Goal: Entertainment & Leisure: Consume media (video, audio)

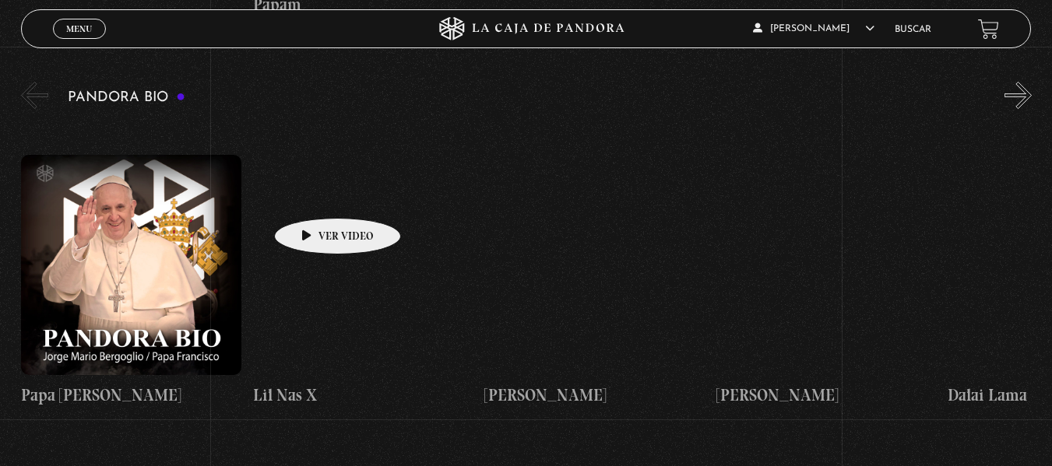
scroll to position [2307, 0]
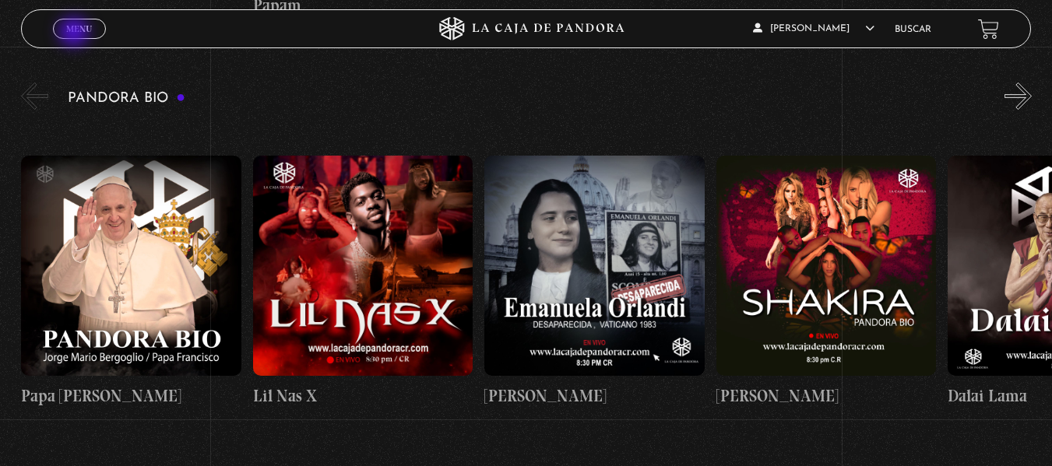
click at [76, 33] on span "Menu" at bounding box center [79, 28] width 26 height 9
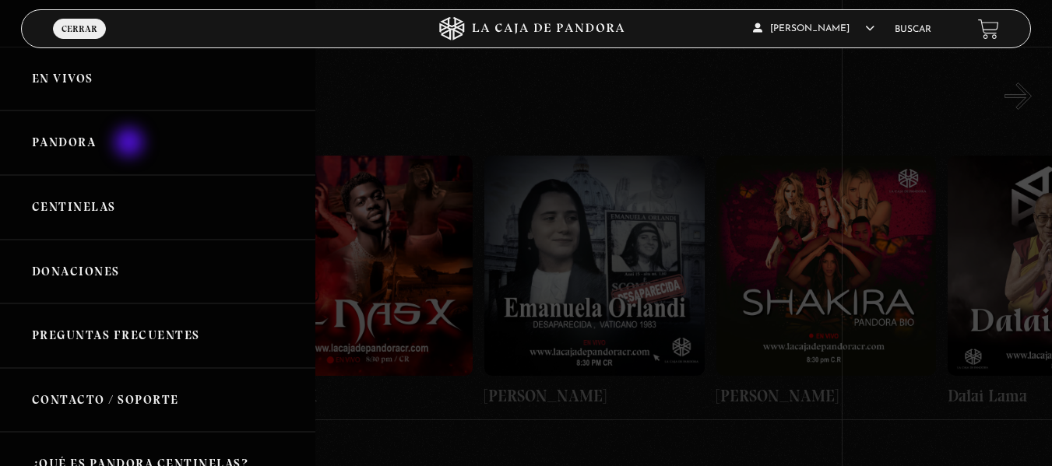
click at [131, 144] on link "Pandora" at bounding box center [157, 143] width 315 height 65
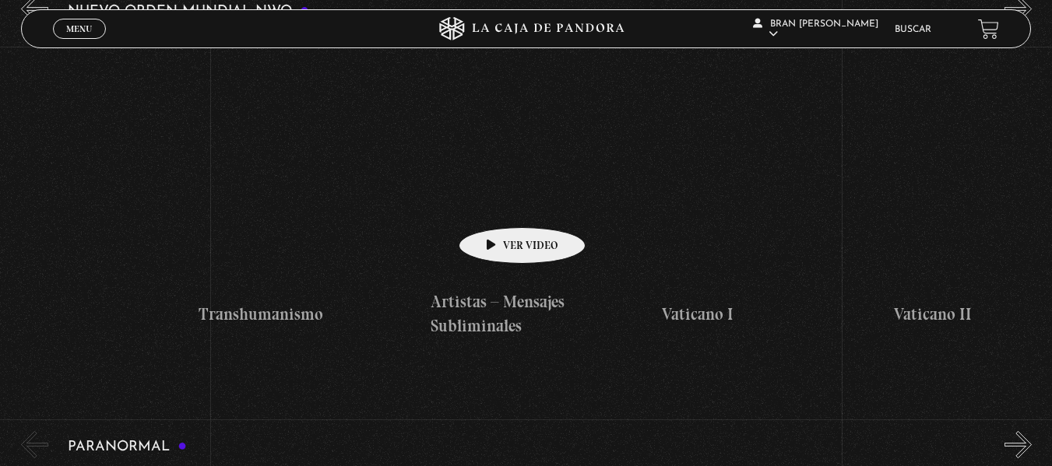
scroll to position [0, 13952]
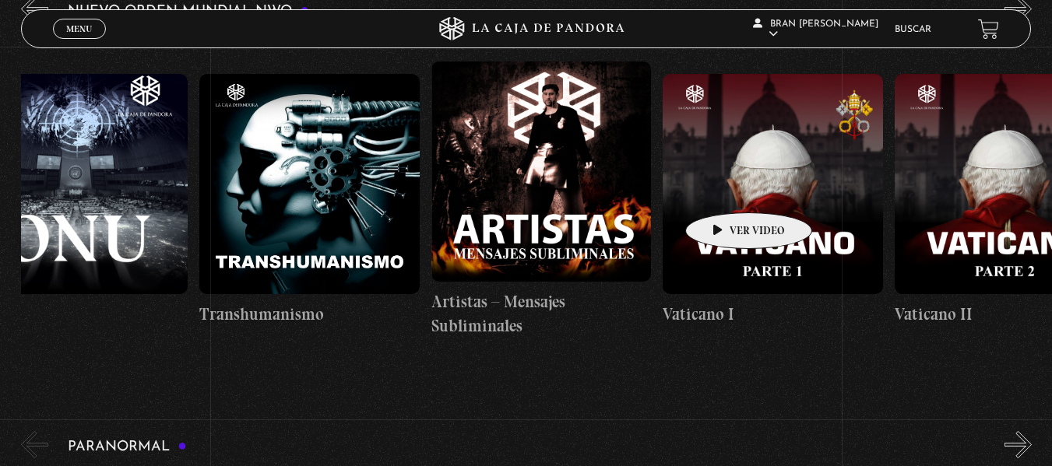
click at [724, 189] on figure at bounding box center [773, 184] width 220 height 220
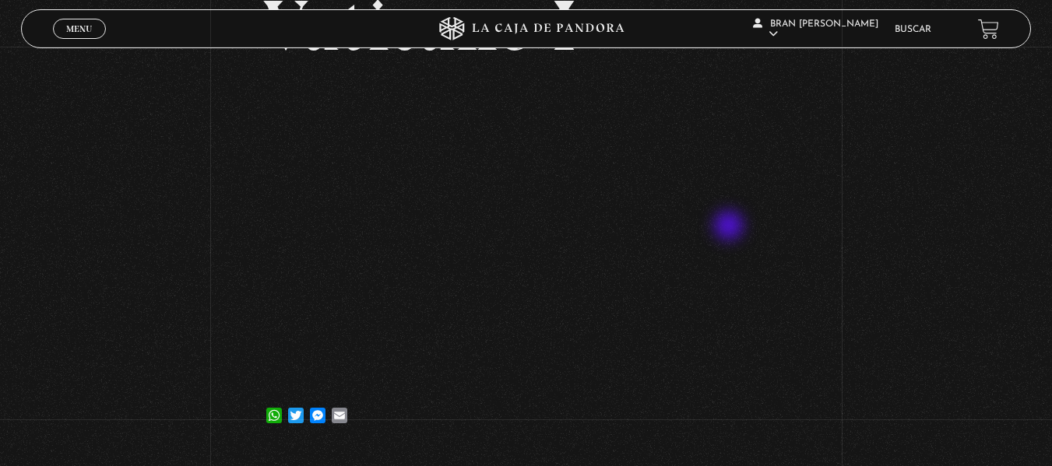
scroll to position [135, 0]
click at [870, 221] on div "Volver 9 octubre, 2021 [GEOGRAPHIC_DATA] I WhatsApp Twitter Messenger Email" at bounding box center [526, 181] width 1052 height 540
